Goal: Register for event/course

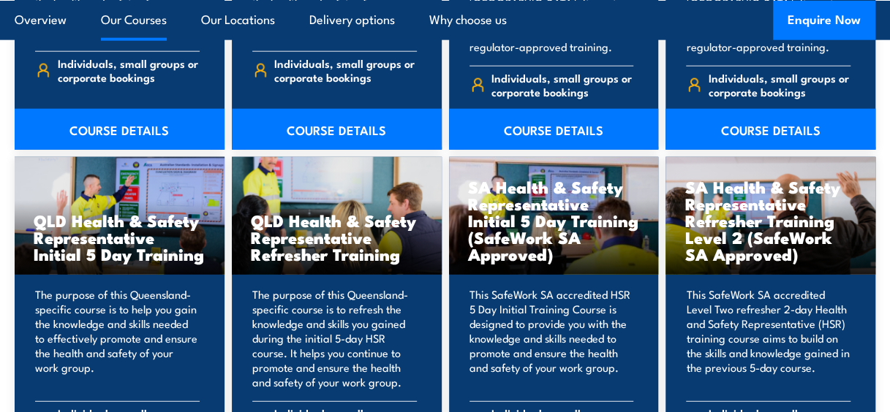
scroll to position [1825, 0]
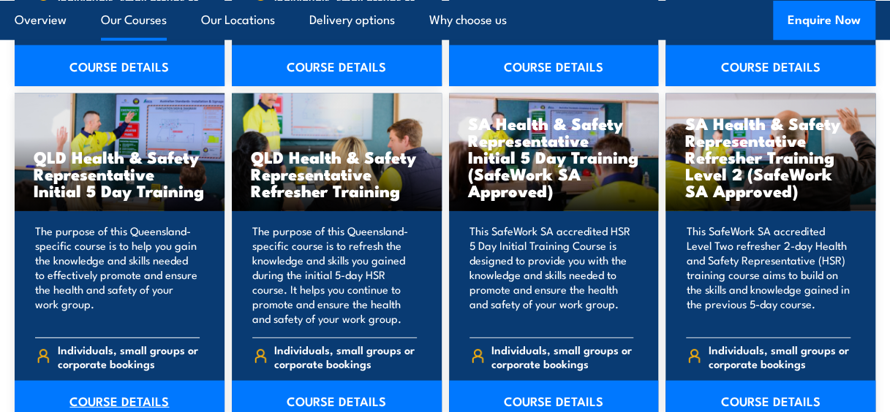
click at [118, 381] on link "COURSE DETAILS" at bounding box center [120, 401] width 210 height 41
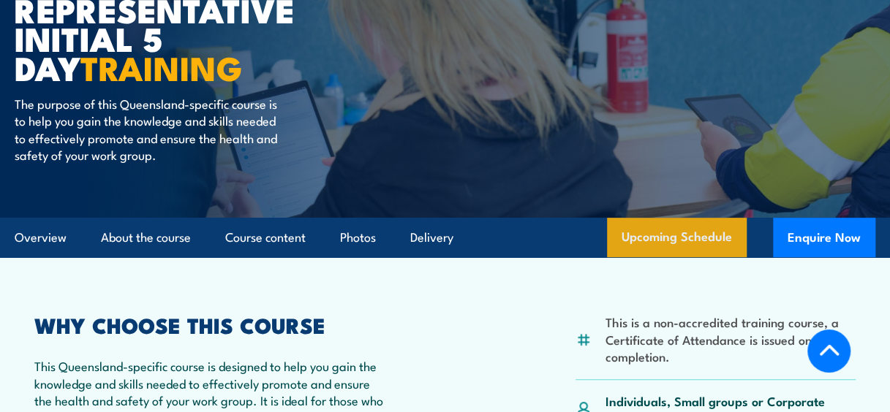
click at [688, 241] on link "Upcoming Schedule" at bounding box center [677, 237] width 140 height 39
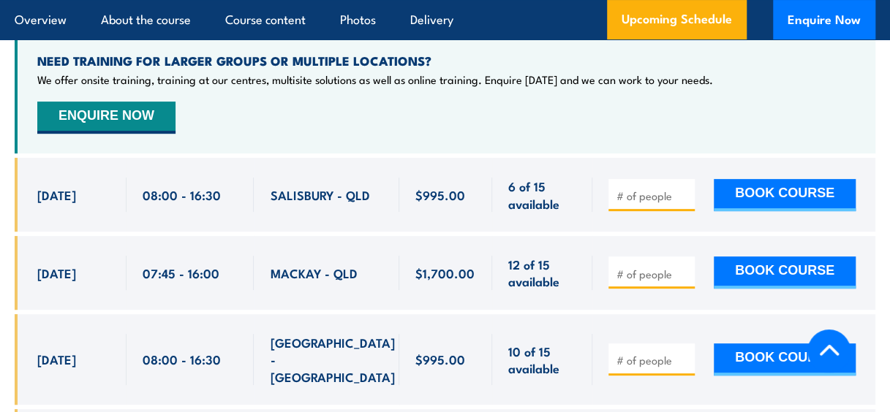
scroll to position [2859, 0]
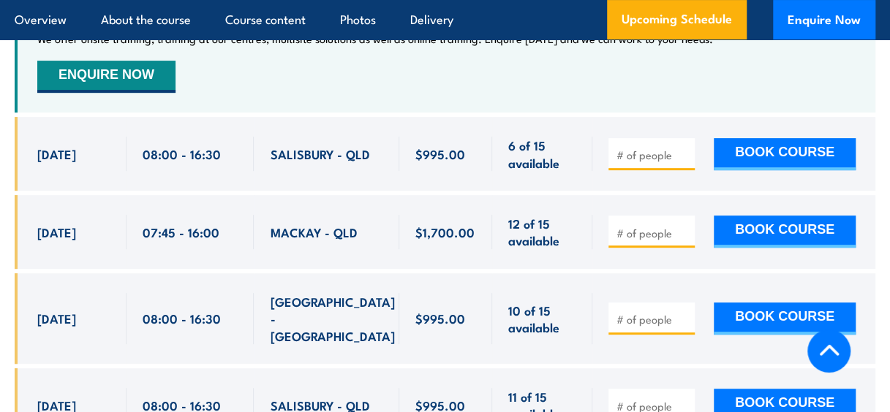
click at [477, 234] on div "$1,700.00" at bounding box center [445, 232] width 93 height 74
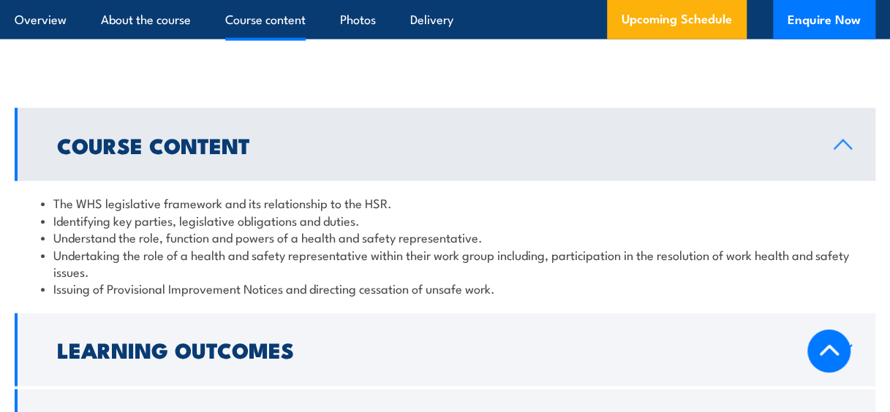
scroll to position [1733, 0]
